Goal: Information Seeking & Learning: Learn about a topic

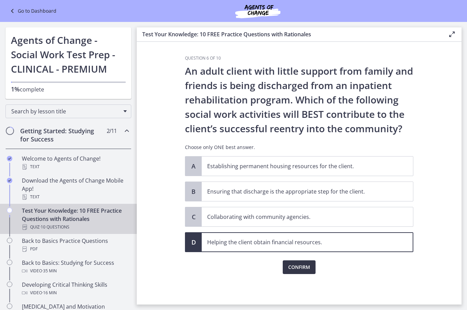
click at [296, 271] on span "Confirm" at bounding box center [299, 267] width 22 height 8
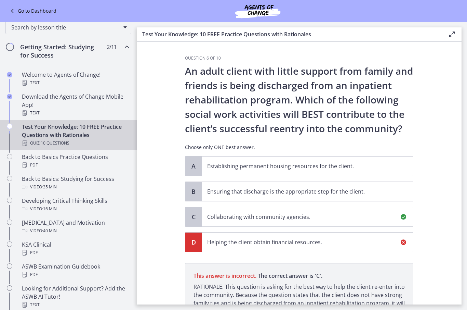
scroll to position [77, 0]
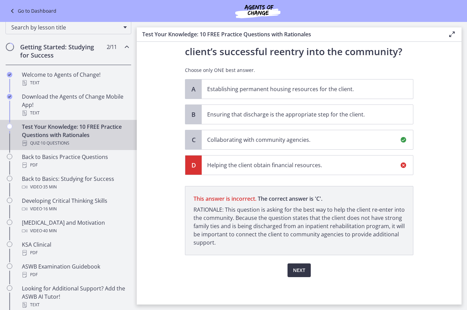
click at [300, 274] on button "Next" at bounding box center [299, 270] width 23 height 14
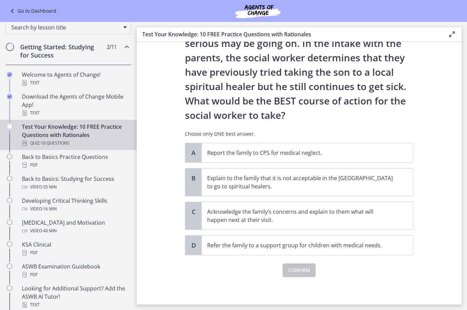
scroll to position [100, 0]
click at [261, 213] on p "Acknowledge the family’s concerns and explain to them what will happen next at …" at bounding box center [300, 215] width 187 height 16
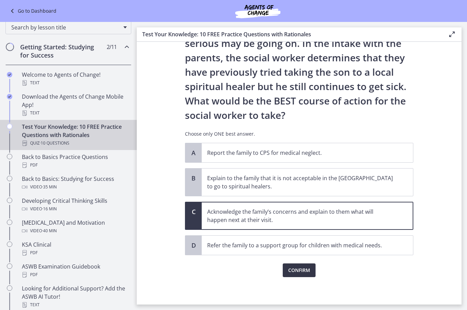
click at [299, 269] on span "Confirm" at bounding box center [299, 270] width 22 height 8
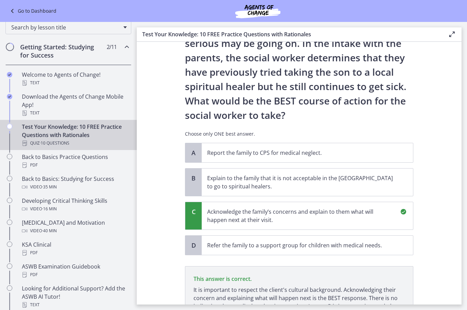
scroll to position [180, 0]
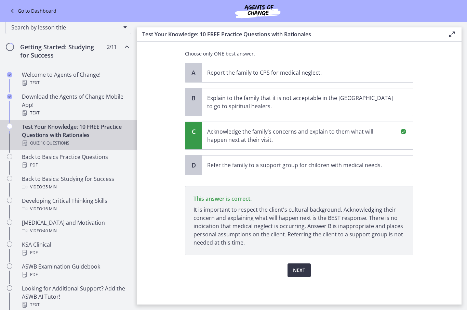
click at [297, 270] on span "Next" at bounding box center [299, 270] width 12 height 8
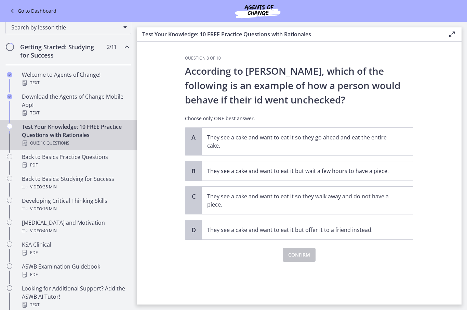
scroll to position [0, 0]
click at [283, 147] on p "They see a cake and want to eat it so they go ahead and eat the entire cake." at bounding box center [300, 141] width 187 height 16
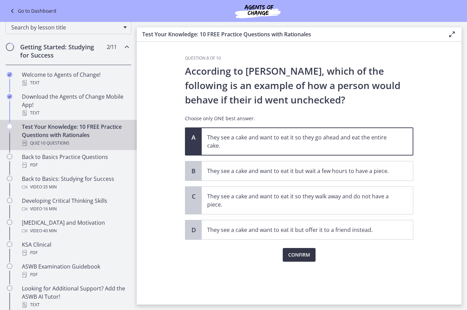
click at [292, 258] on span "Confirm" at bounding box center [299, 254] width 22 height 8
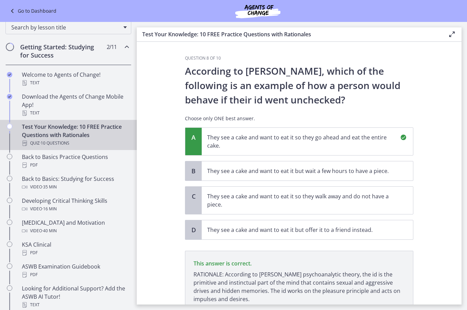
scroll to position [56, 0]
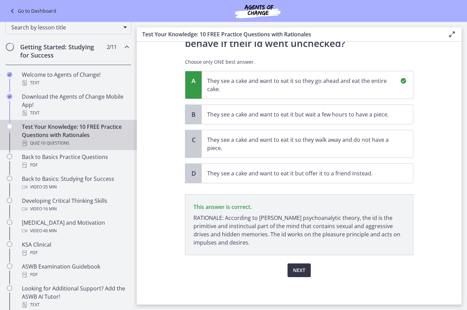
click at [298, 273] on span "Next" at bounding box center [299, 270] width 12 height 8
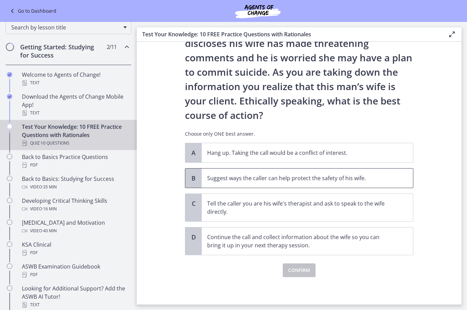
click at [291, 178] on p "Suggest ways the caller can help protect the safety of his wife." at bounding box center [300, 178] width 187 height 8
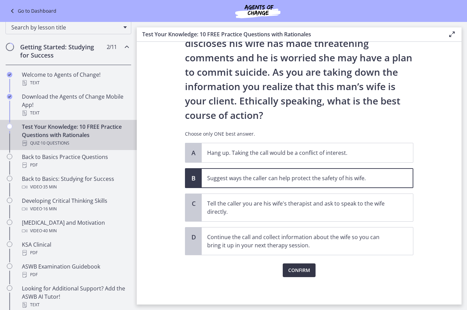
click at [294, 275] on button "Confirm" at bounding box center [299, 270] width 33 height 14
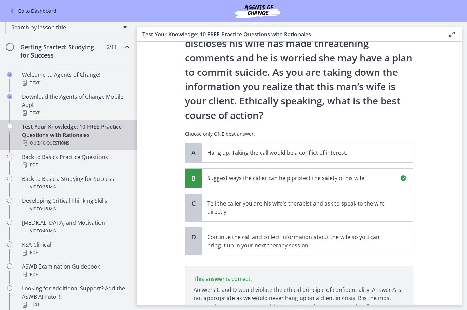
scroll to position [120, 0]
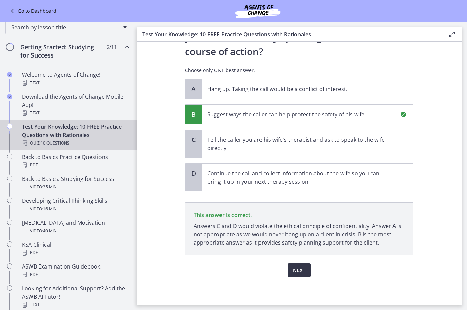
click at [298, 269] on span "Next" at bounding box center [299, 270] width 12 height 8
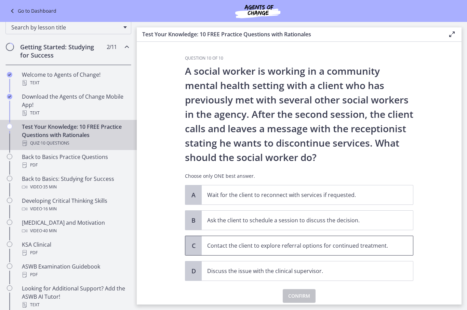
click at [287, 240] on span "Contact the client to explore referral options for continued treatment." at bounding box center [307, 245] width 211 height 19
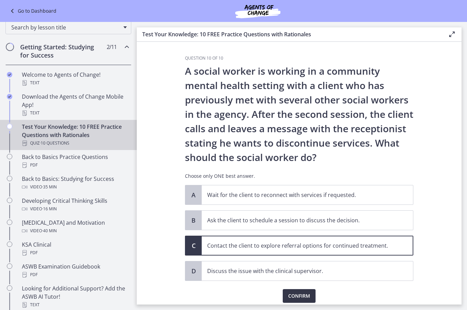
click at [301, 299] on span "Confirm" at bounding box center [299, 295] width 22 height 8
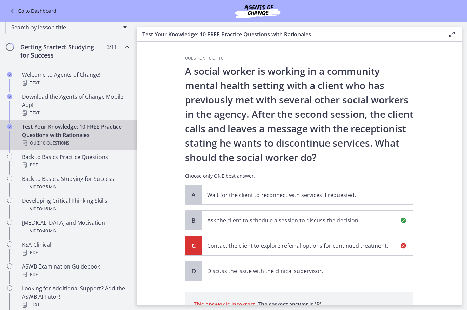
scroll to position [106, 0]
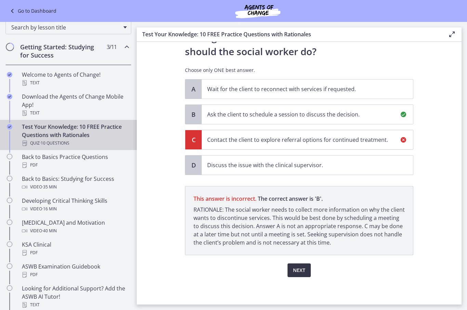
click at [297, 273] on span "Next" at bounding box center [299, 270] width 12 height 8
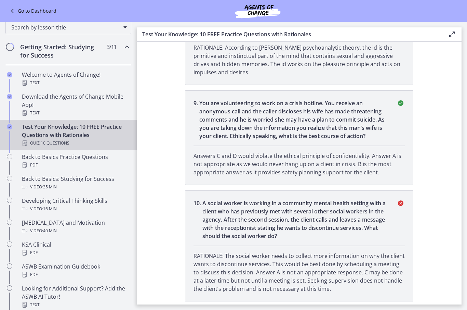
scroll to position [955, 0]
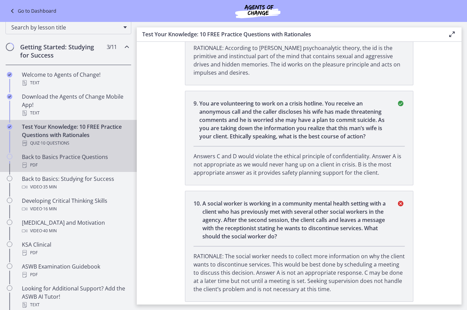
click at [101, 168] on div "PDF" at bounding box center [75, 165] width 107 height 8
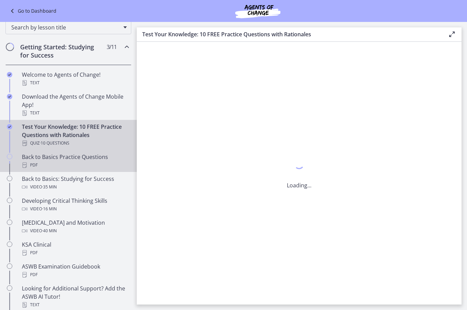
scroll to position [0, 0]
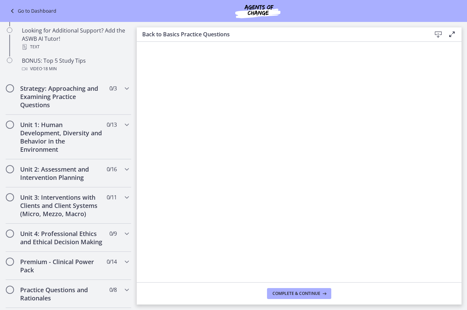
scroll to position [339, 0]
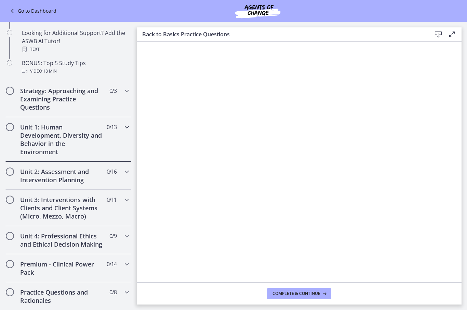
click at [85, 147] on h2 "Unit 1: Human Development, Diversity and Behavior in the Environment" at bounding box center [61, 139] width 83 height 33
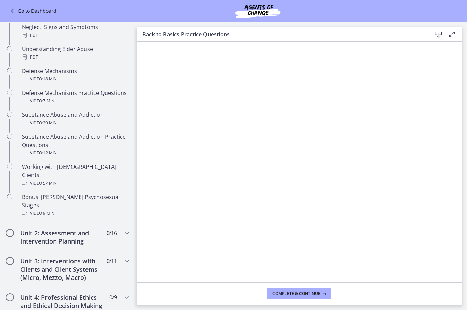
scroll to position [356, 0]
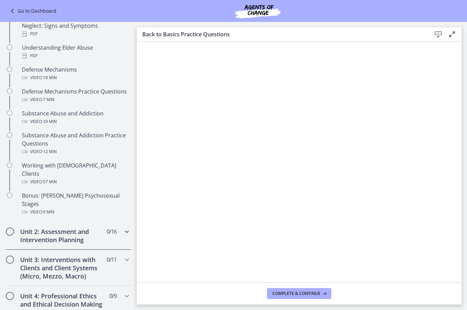
click at [99, 227] on h2 "Unit 2: Assessment and Intervention Planning" at bounding box center [61, 235] width 83 height 16
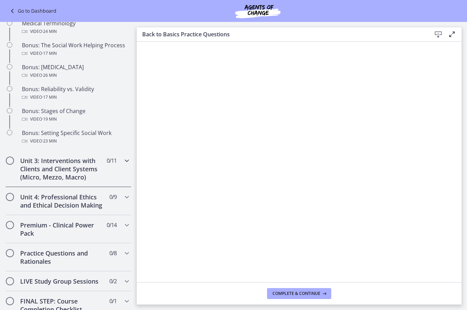
click at [84, 176] on h2 "Unit 3: Interventions with Clients and Client Systems (Micro, Mezzo, Macro)" at bounding box center [61, 168] width 83 height 25
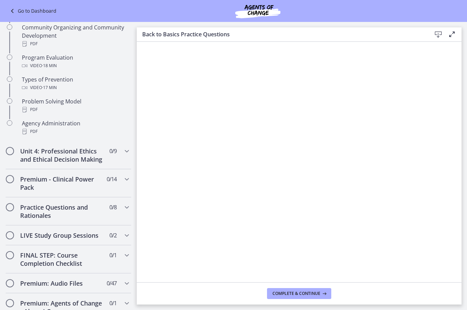
scroll to position [417, 0]
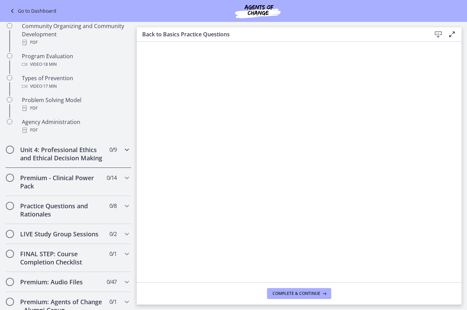
click at [103, 157] on h2 "Unit 4: Professional Ethics and Ethical Decision Making" at bounding box center [61, 153] width 83 height 16
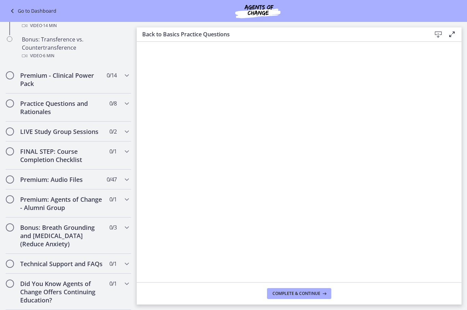
scroll to position [475, 0]
click at [98, 263] on h2 "Technical Support and FAQs" at bounding box center [61, 263] width 83 height 8
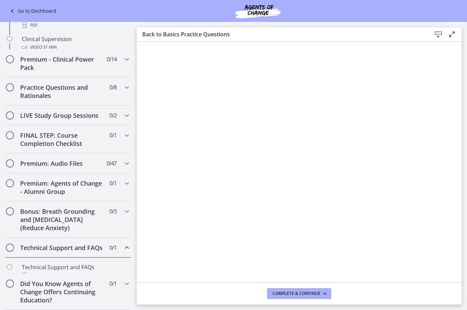
scroll to position [284, 0]
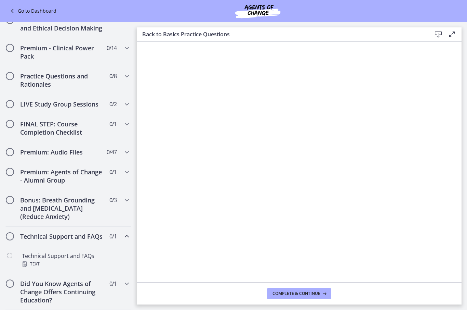
click at [96, 243] on div "Technical Support and FAQs 0 / 1 Completed" at bounding box center [68, 236] width 126 height 20
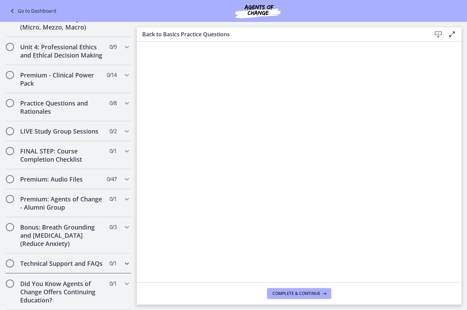
scroll to position [256, 0]
click at [64, 263] on h2 "Technical Support and FAQs" at bounding box center [61, 263] width 83 height 8
click at [14, 264] on span "Chapters" at bounding box center [10, 263] width 8 height 8
click at [77, 259] on h2 "Technical Support and FAQs" at bounding box center [61, 263] width 83 height 8
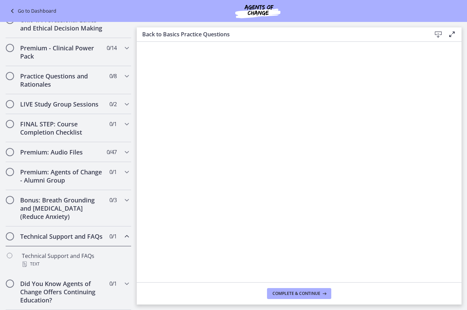
scroll to position [284, 0]
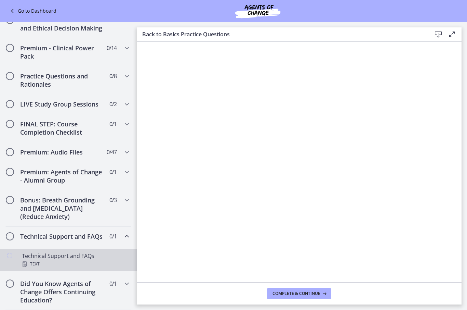
click at [90, 256] on div "Technical Support and FAQs Text" at bounding box center [75, 259] width 107 height 16
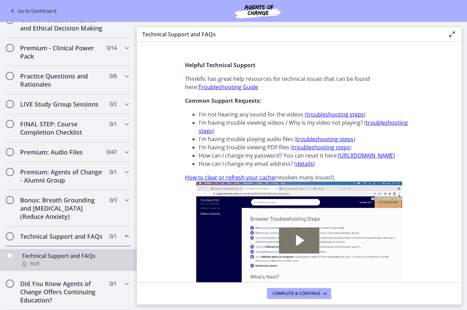
click at [76, 256] on div "Technical Support and FAQs Text" at bounding box center [75, 259] width 107 height 16
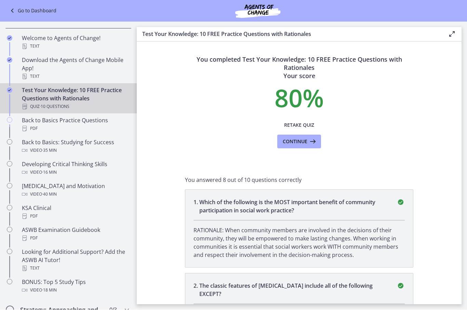
scroll to position [120, 0]
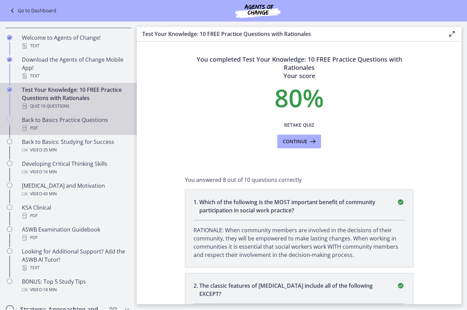
click at [105, 134] on link "Back to Basics Practice Questions PDF" at bounding box center [68, 124] width 137 height 22
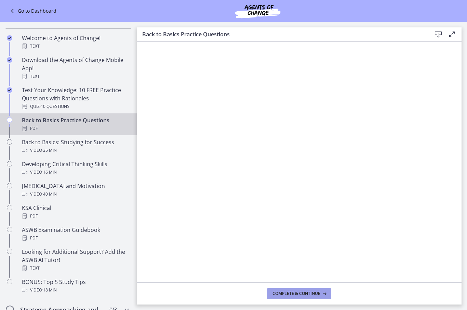
click at [306, 291] on span "Complete & continue" at bounding box center [297, 292] width 48 height 5
